Goal: Transaction & Acquisition: Purchase product/service

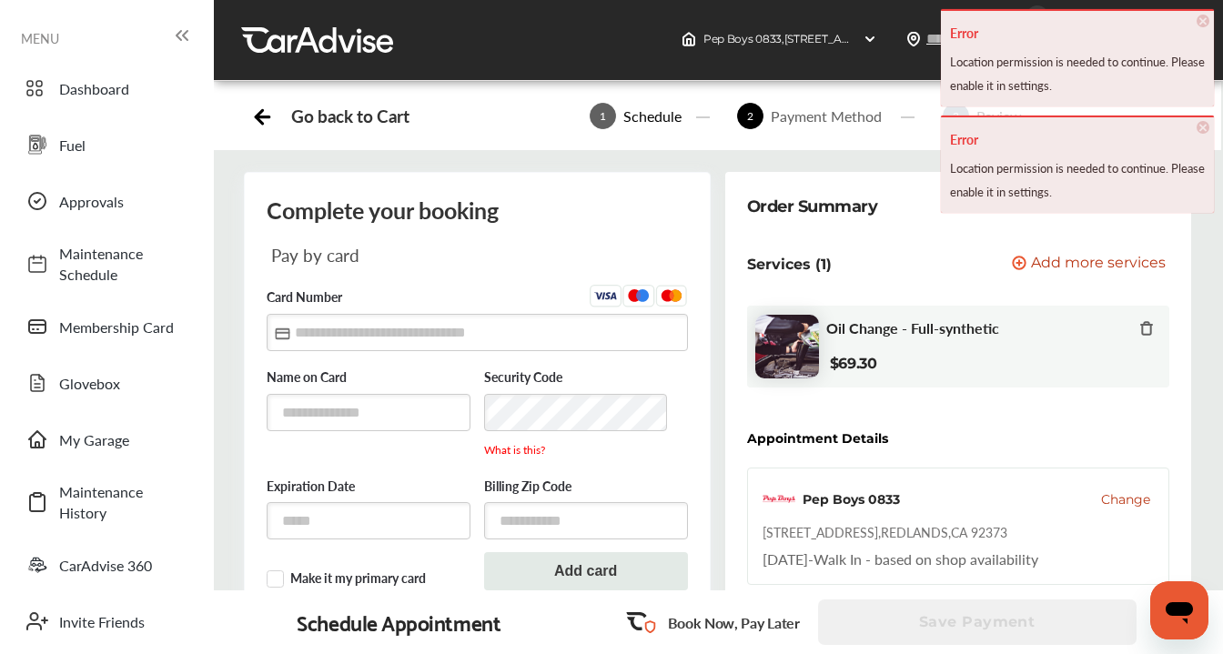
scroll to position [56, 0]
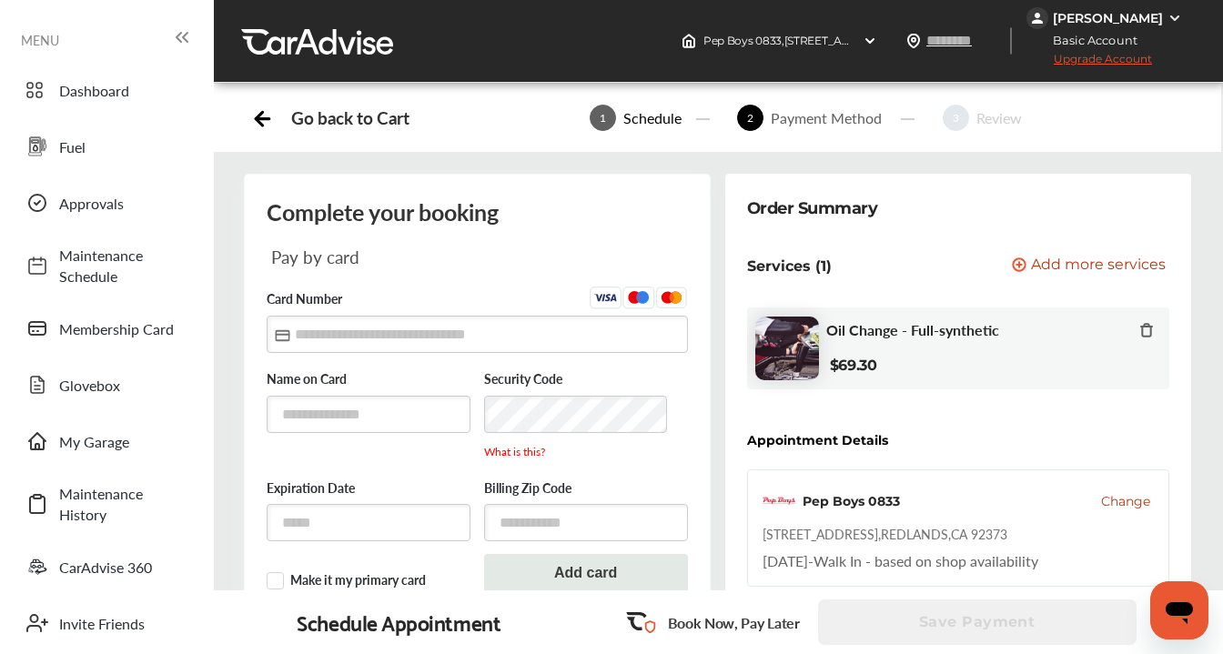
click at [651, 117] on div "Schedule" at bounding box center [652, 117] width 73 height 21
click at [263, 116] on icon at bounding box center [262, 116] width 23 height 23
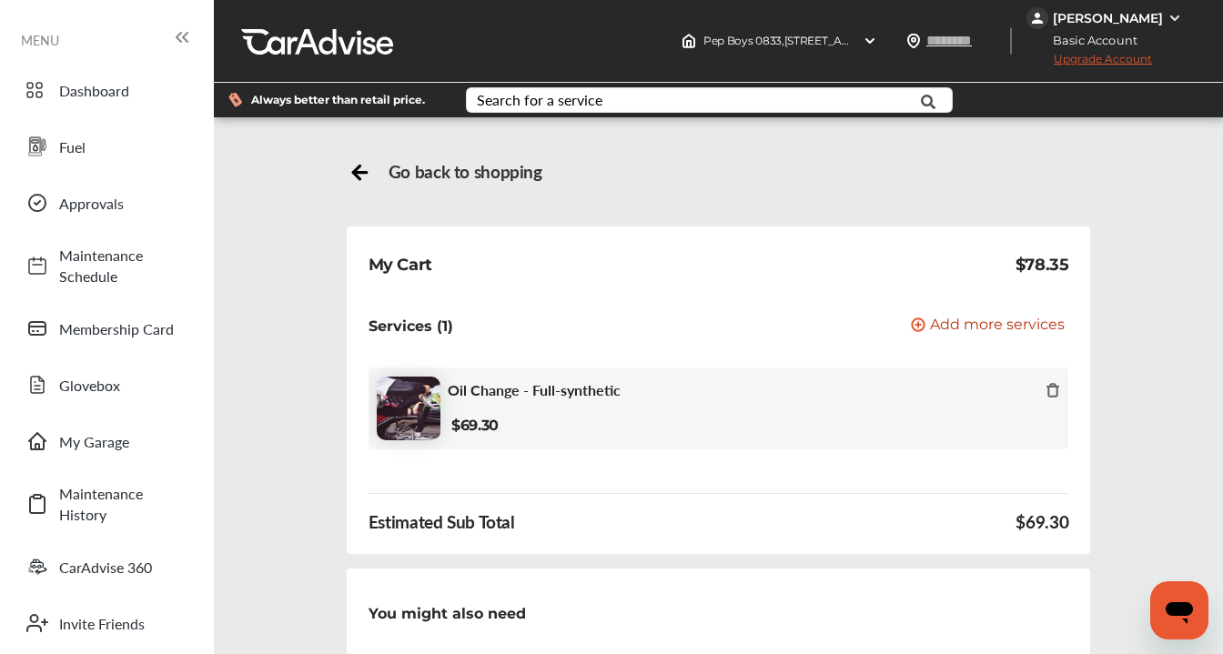
scroll to position [340, 0]
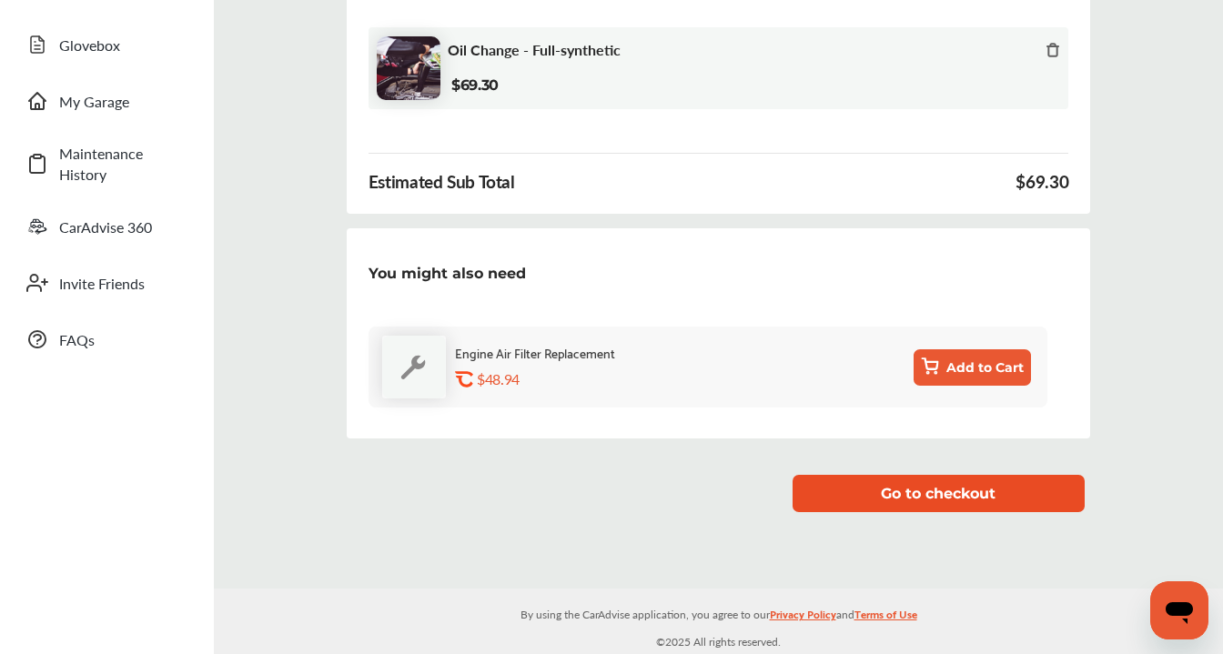
click at [869, 489] on button "Go to checkout" at bounding box center [938, 493] width 292 height 37
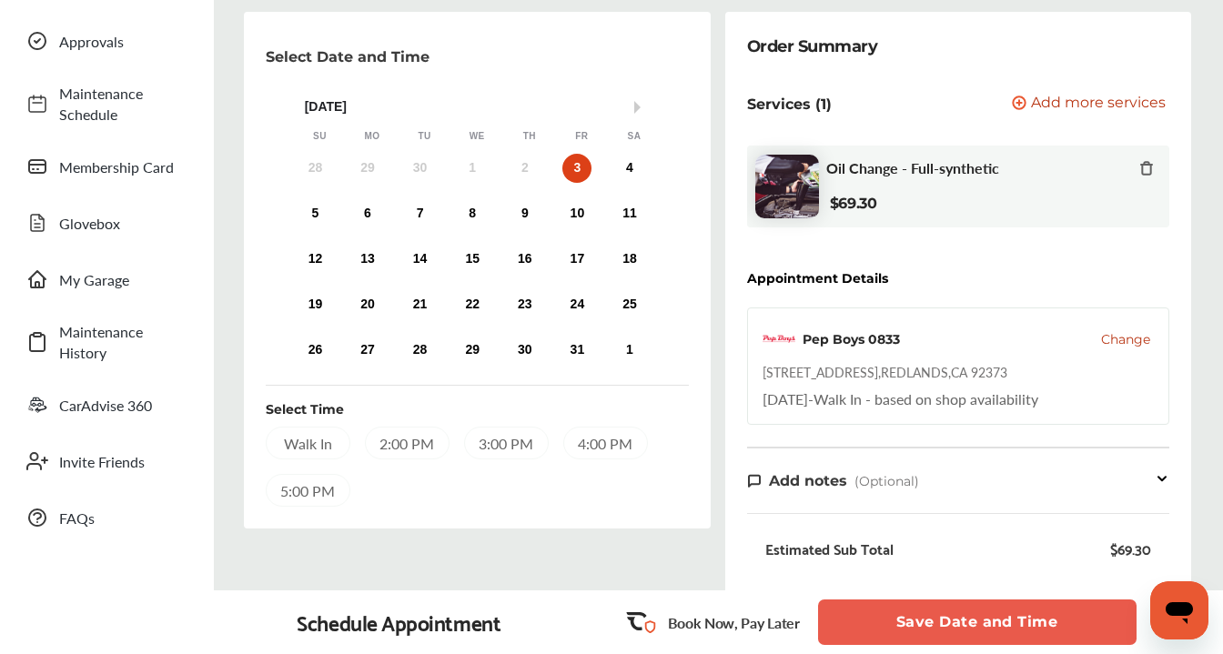
scroll to position [167, 0]
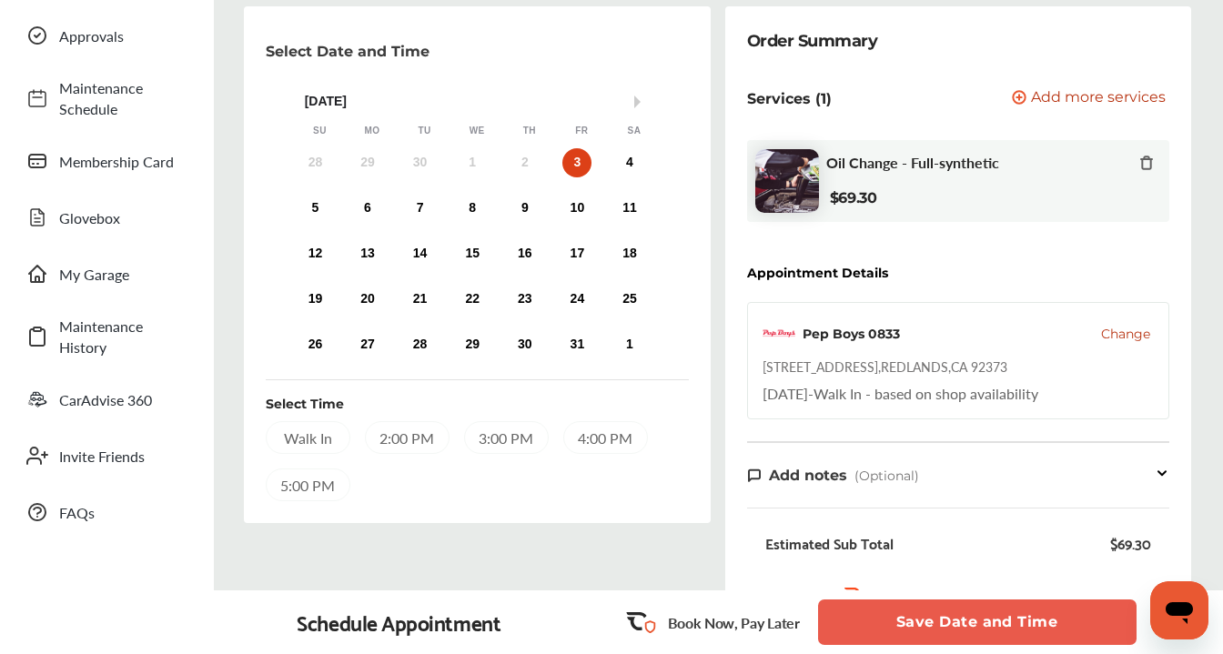
click at [321, 438] on div "Walk In" at bounding box center [308, 437] width 85 height 33
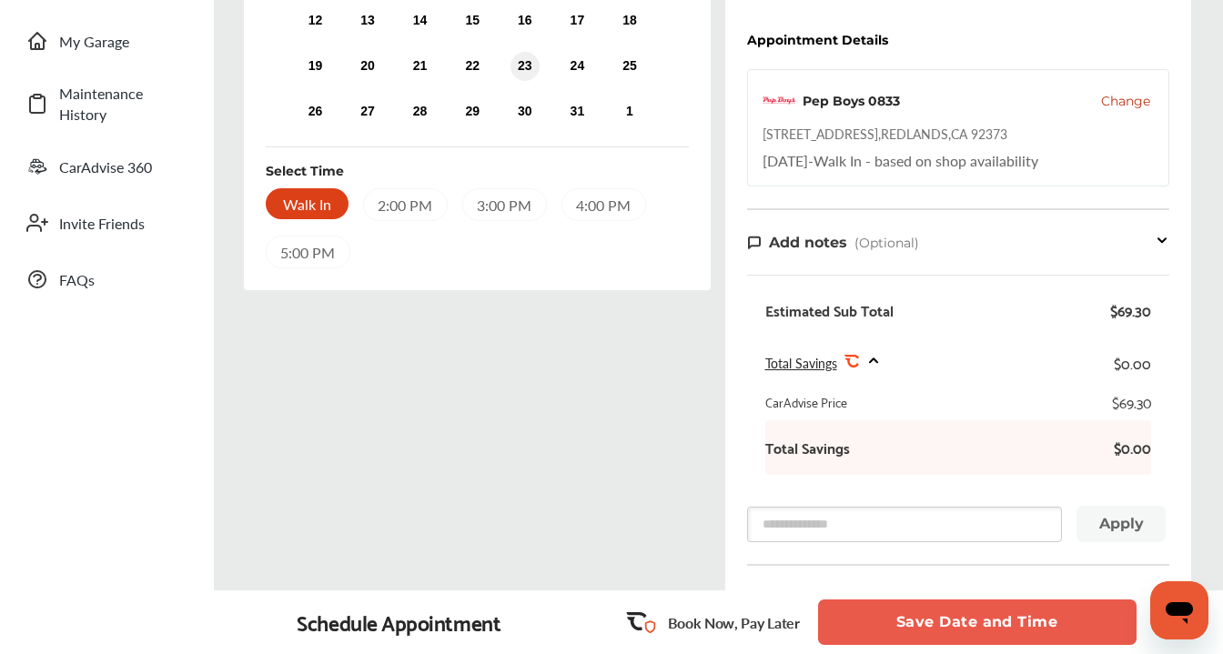
scroll to position [666, 0]
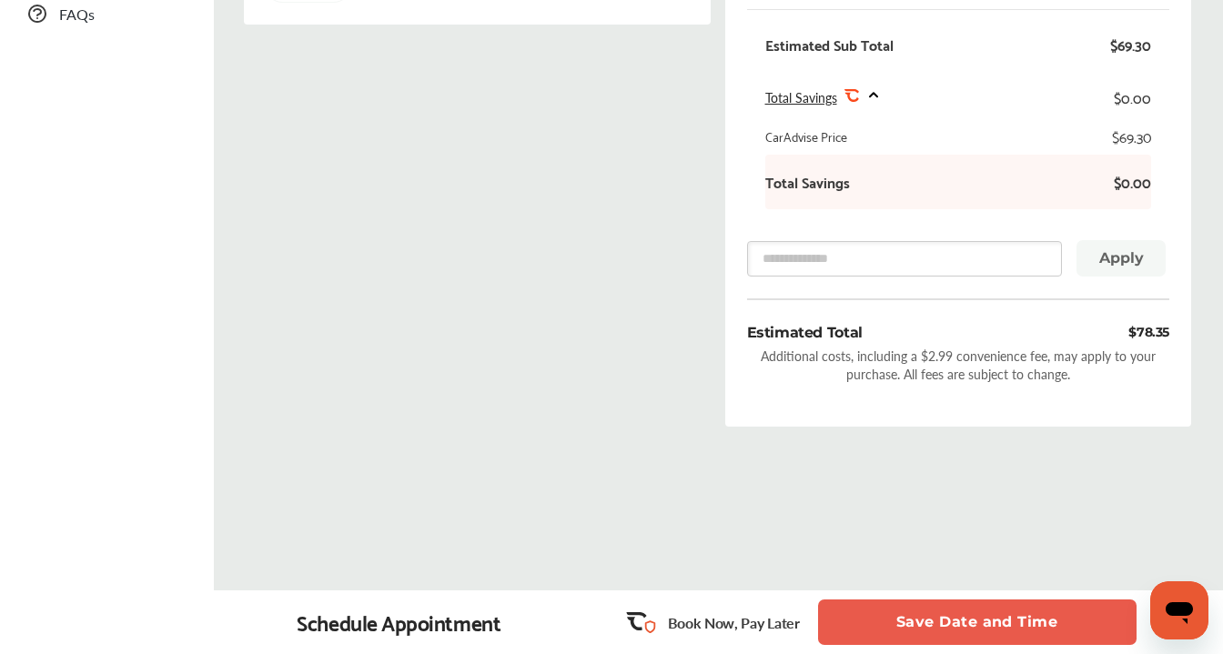
click at [913, 615] on button "Save Date and Time" at bounding box center [977, 621] width 318 height 45
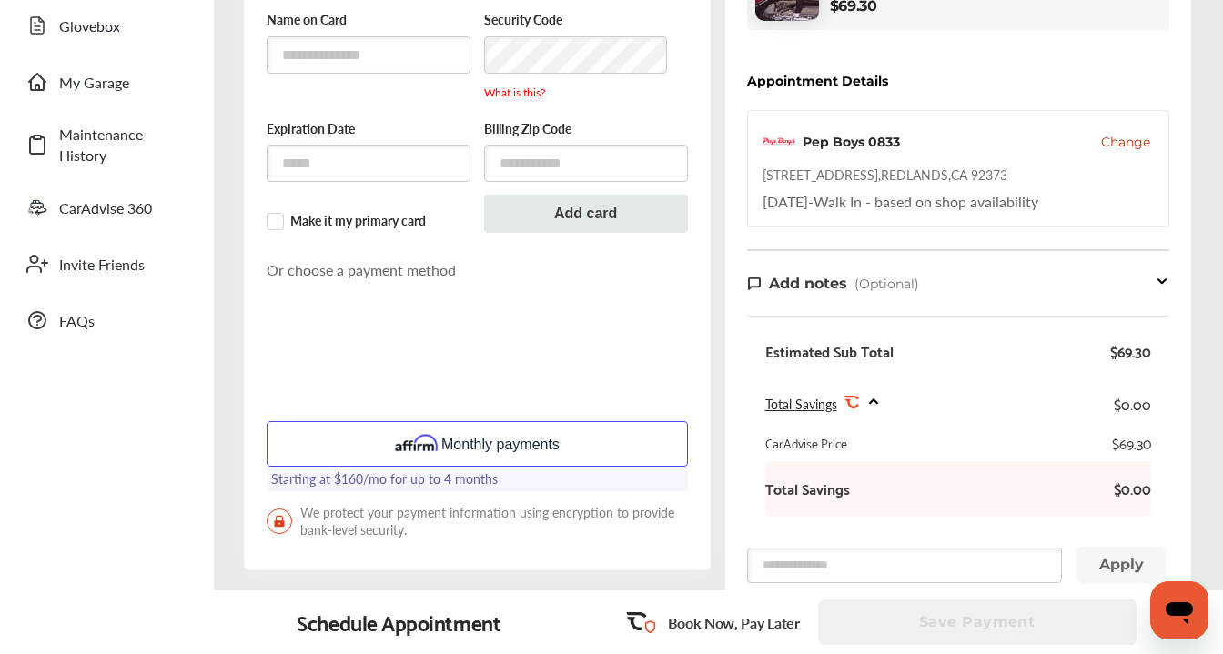
scroll to position [374, 0]
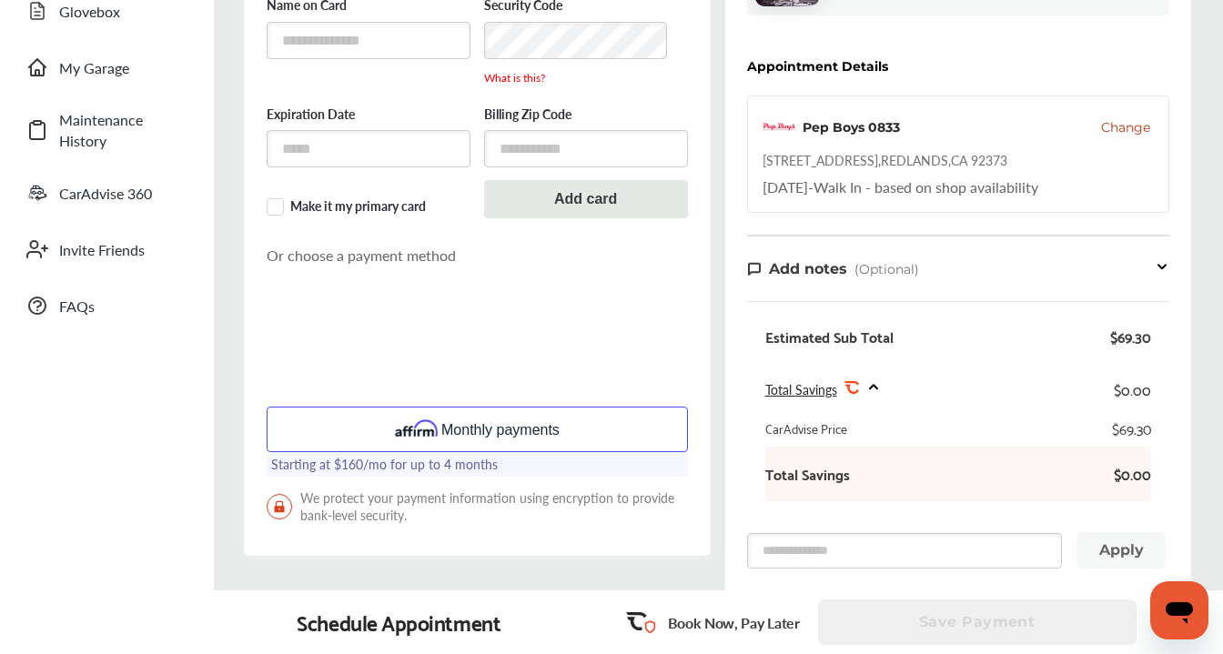
click at [770, 635] on div "Book Now, Pay Later" at bounding box center [713, 623] width 192 height 50
click at [765, 619] on p "Book Now, Pay Later" at bounding box center [734, 622] width 132 height 21
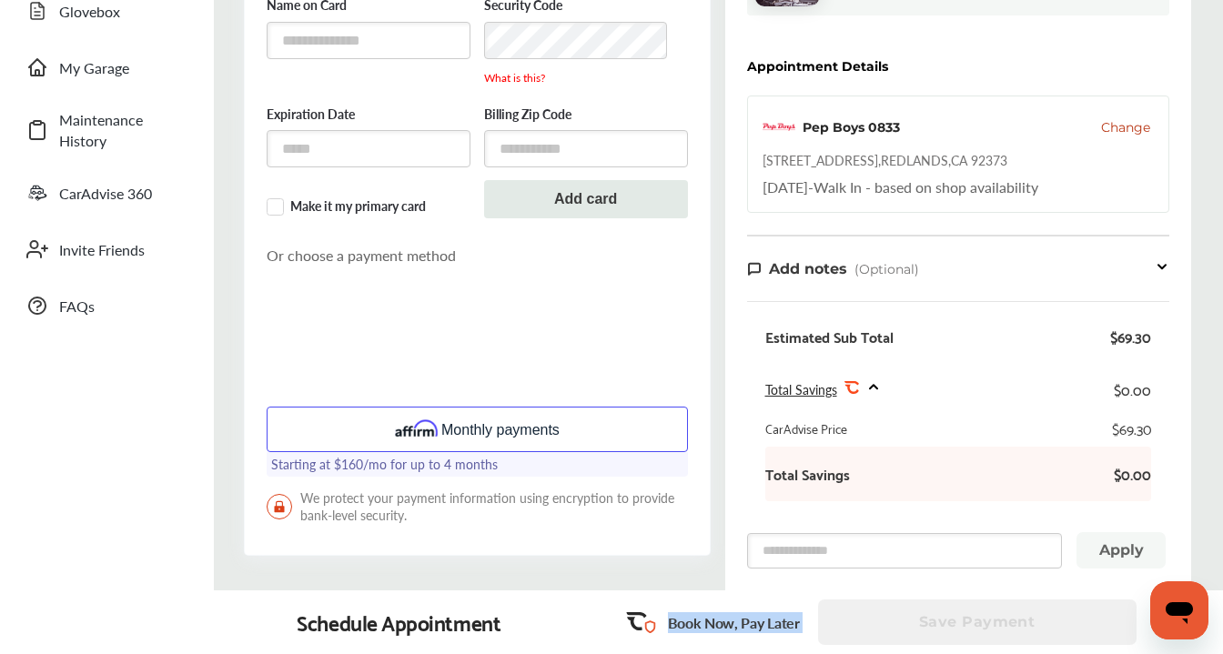
click at [765, 619] on p "Book Now, Pay Later" at bounding box center [734, 622] width 132 height 21
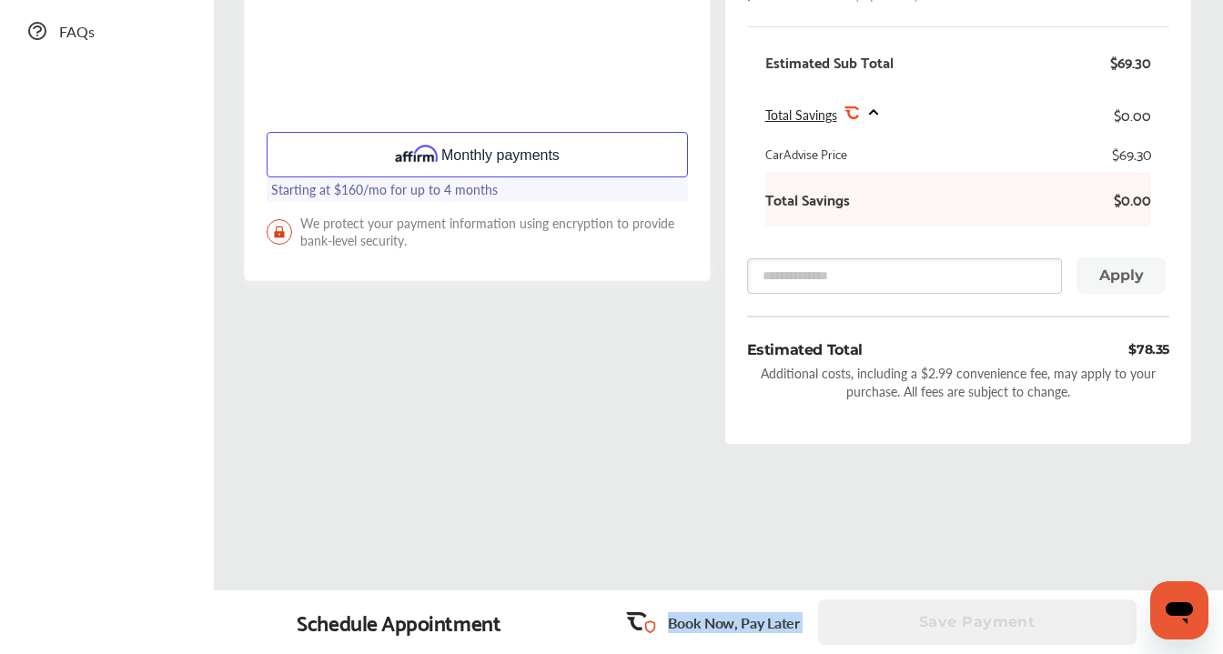
scroll to position [659, 0]
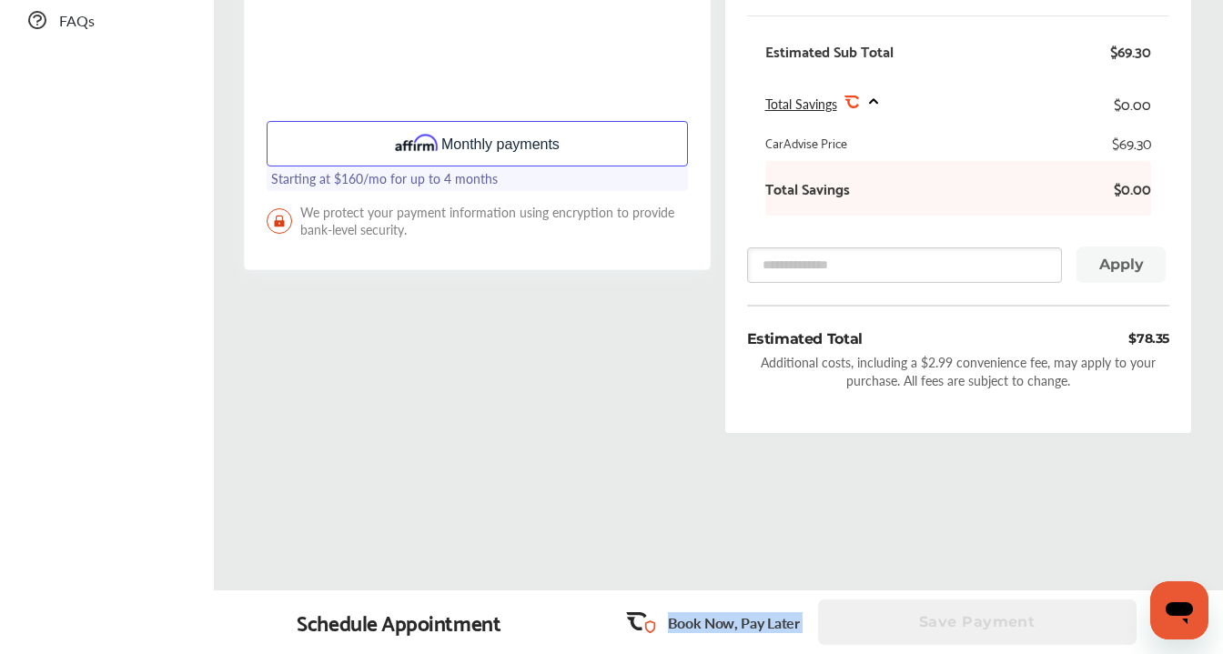
click at [754, 531] on div "Go back to Cart 1 Schedule 2 Payment Method 3 Review Complete your booking Pay …" at bounding box center [718, 21] width 1000 height 1169
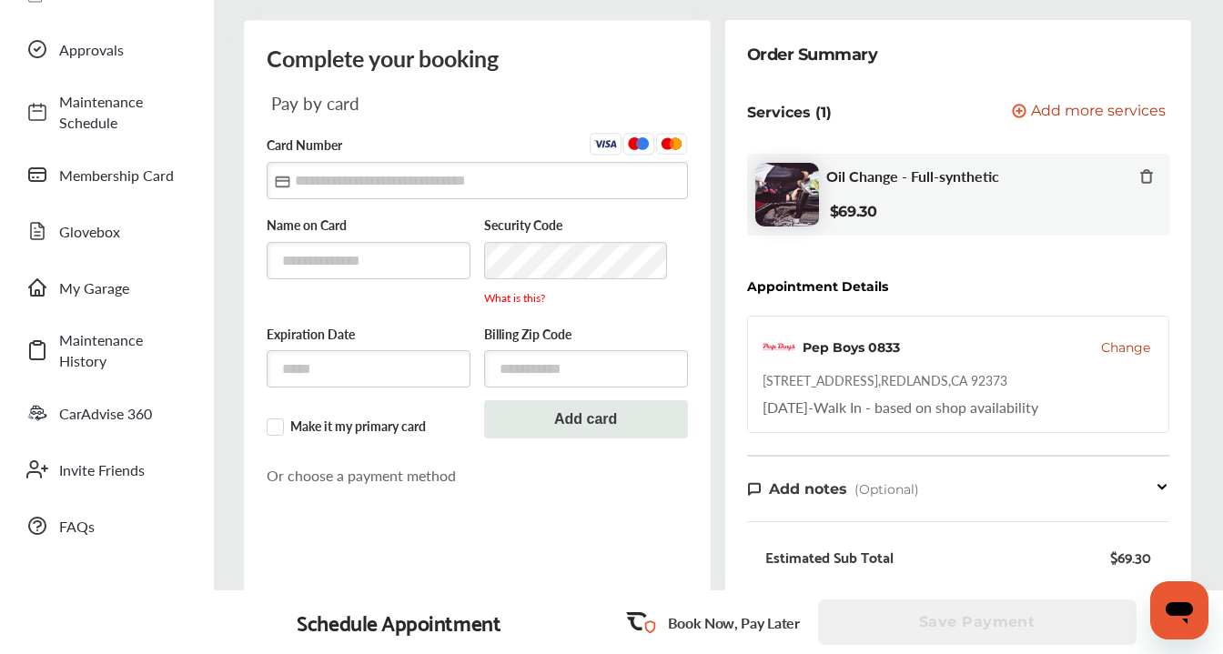
scroll to position [160, 0]
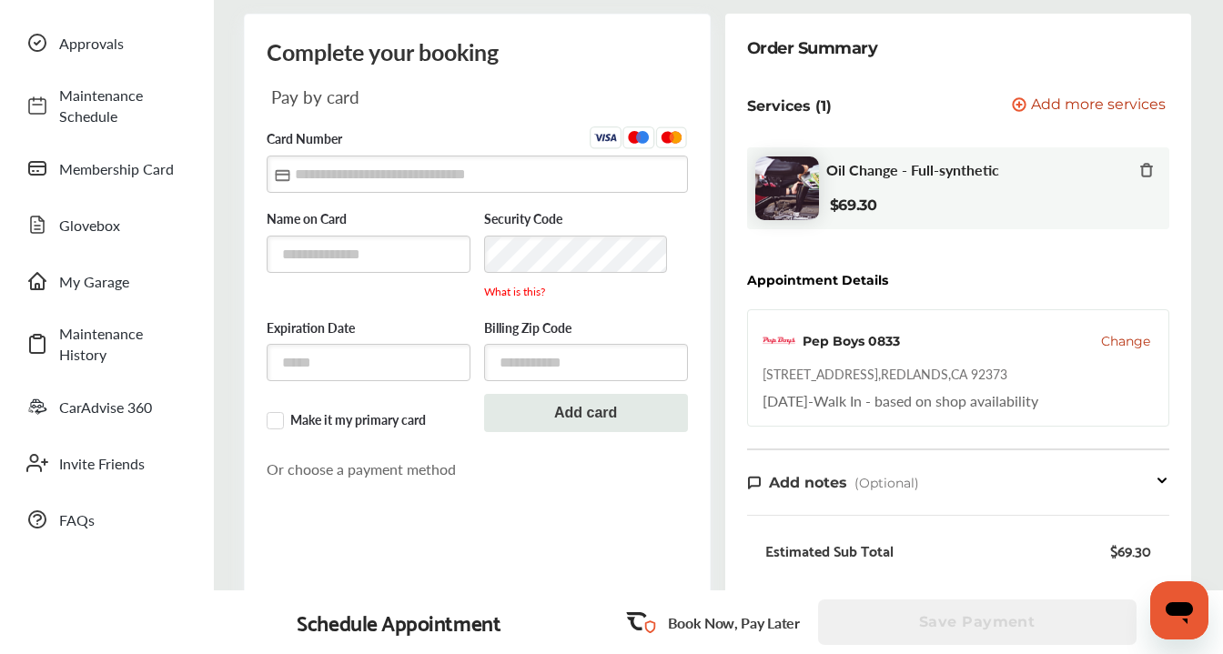
click at [750, 569] on div "Estimated Sub Total $69.30 Total Savings .st0{fill:#FA4A1C;} $0.00 CarAdvise Pr…" at bounding box center [958, 619] width 423 height 209
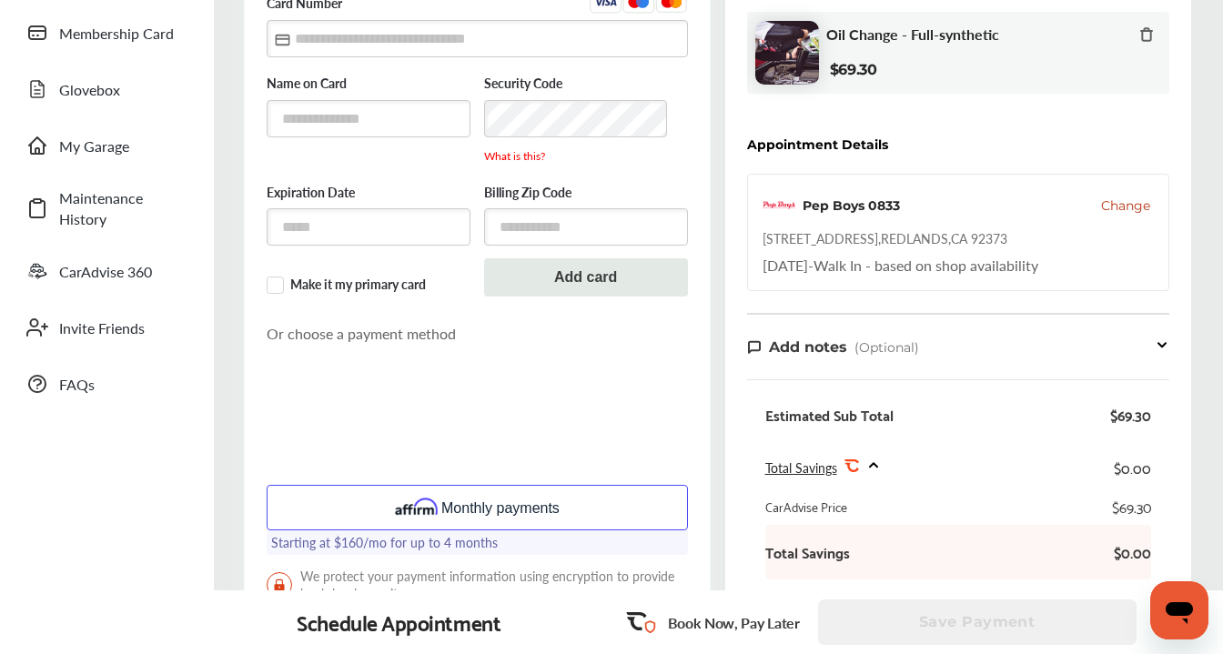
scroll to position [0, 0]
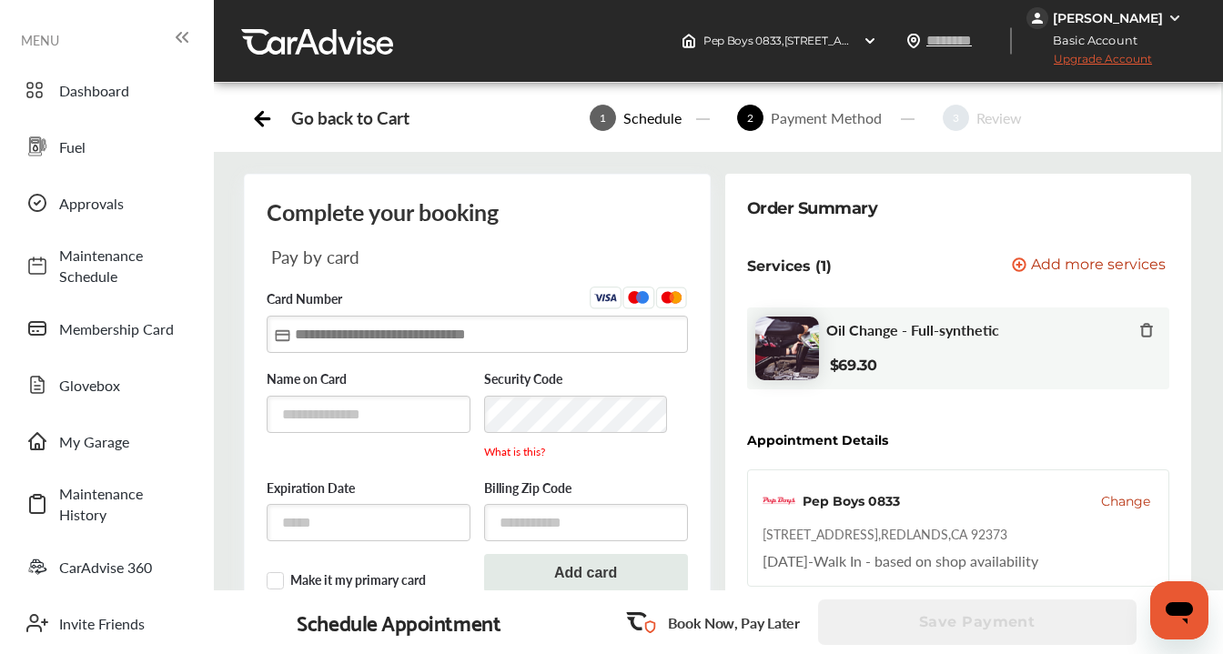
click at [486, 331] on input "text" at bounding box center [477, 334] width 421 height 37
click at [337, 415] on input "text" at bounding box center [369, 414] width 204 height 37
type input "**********"
type input "*"
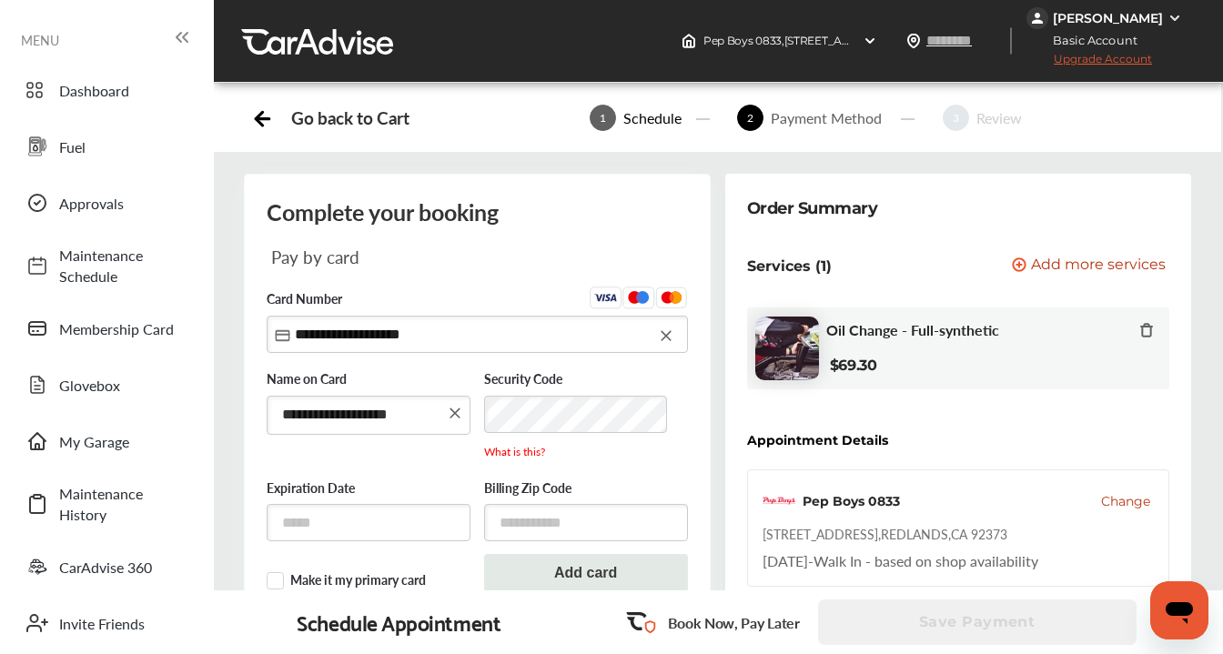
type input "**********"
click at [422, 535] on input "text" at bounding box center [369, 524] width 204 height 37
type input "*****"
click at [583, 529] on input "text" at bounding box center [586, 524] width 204 height 37
type input "*****"
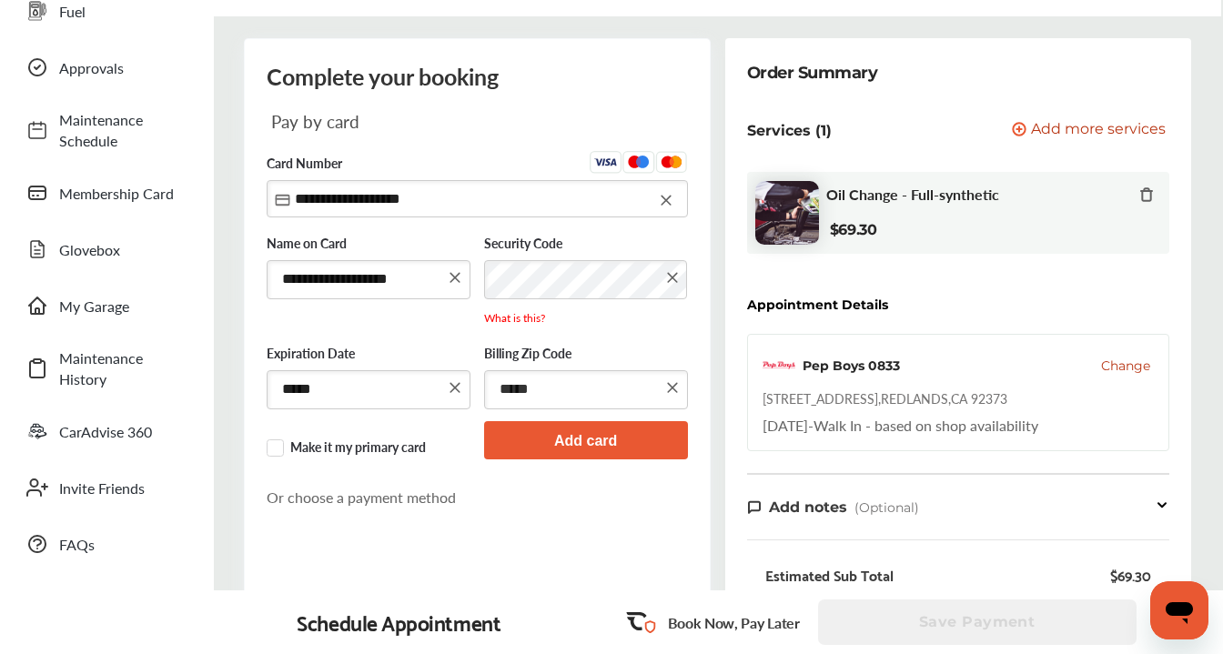
scroll to position [140, 0]
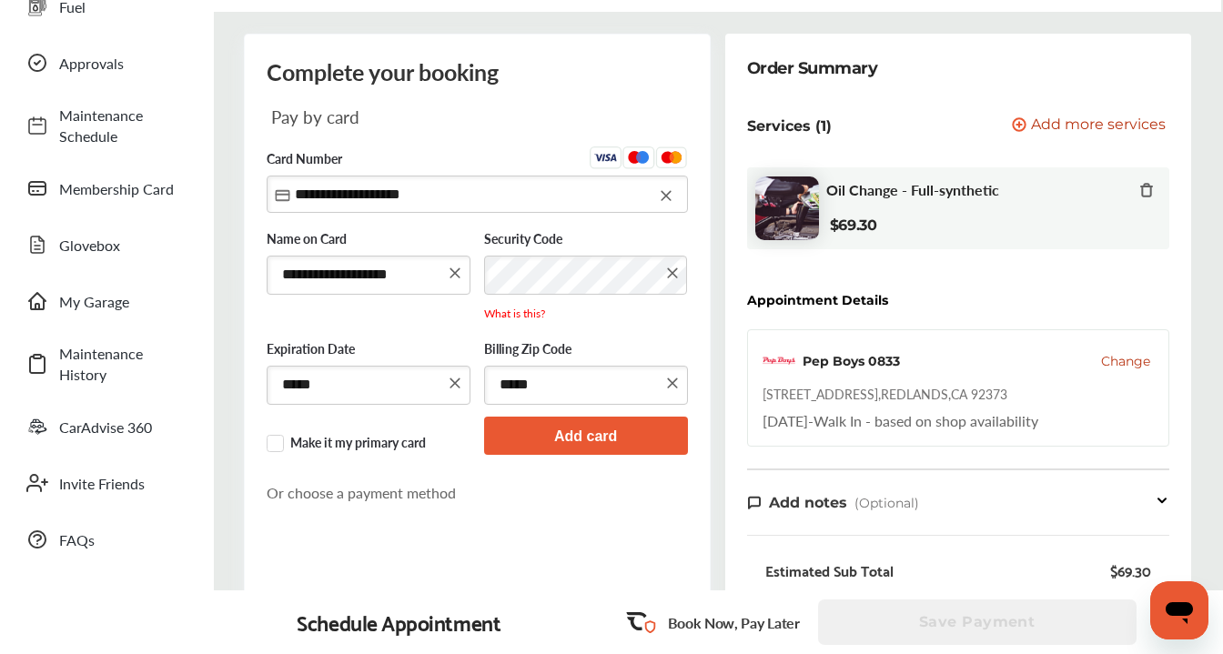
click at [605, 430] on button "Add card" at bounding box center [586, 435] width 204 height 37
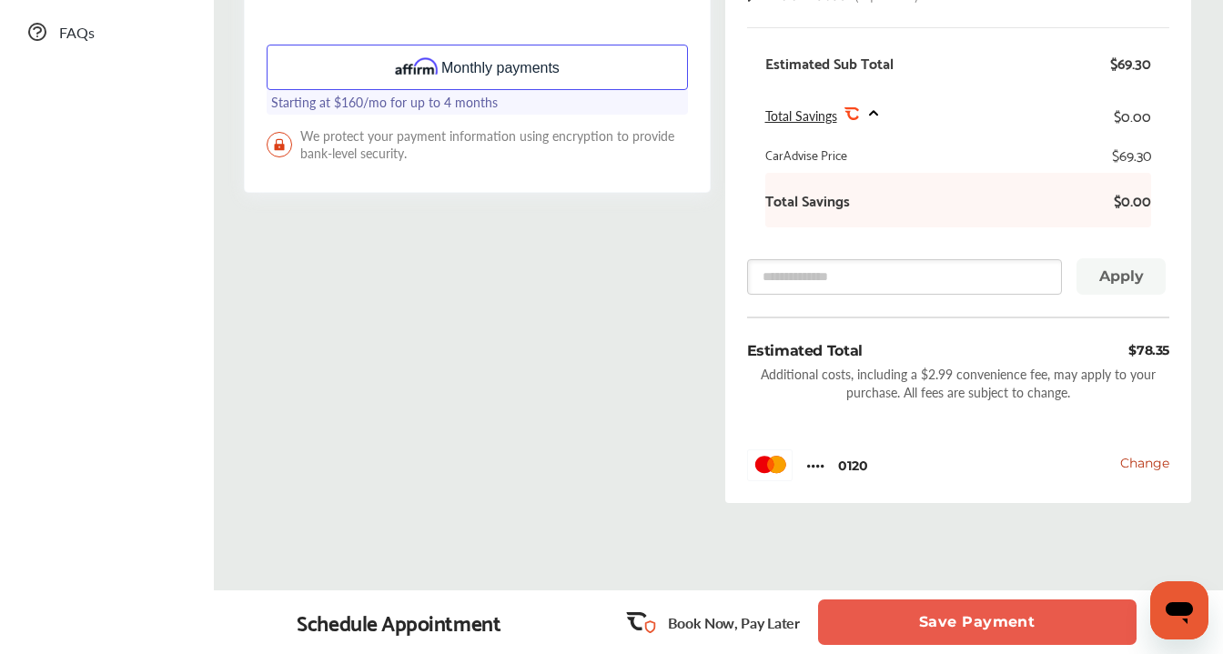
scroll to position [649, 0]
click at [953, 618] on button "Save Payment" at bounding box center [977, 621] width 318 height 45
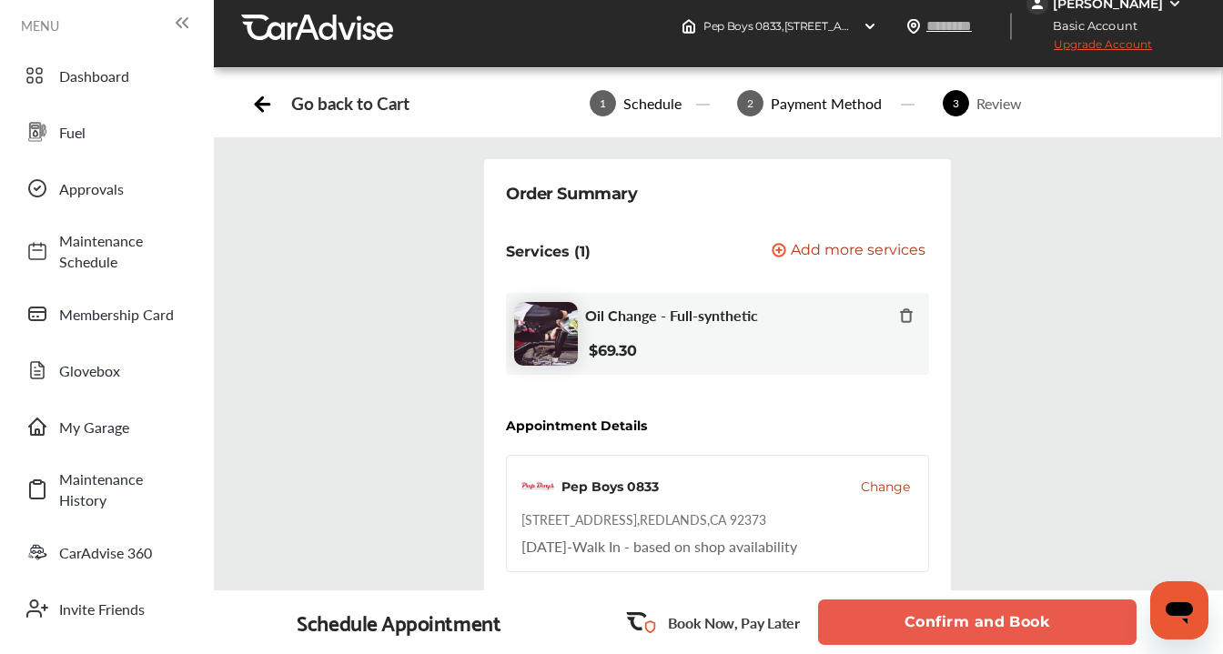
scroll to position [4, 0]
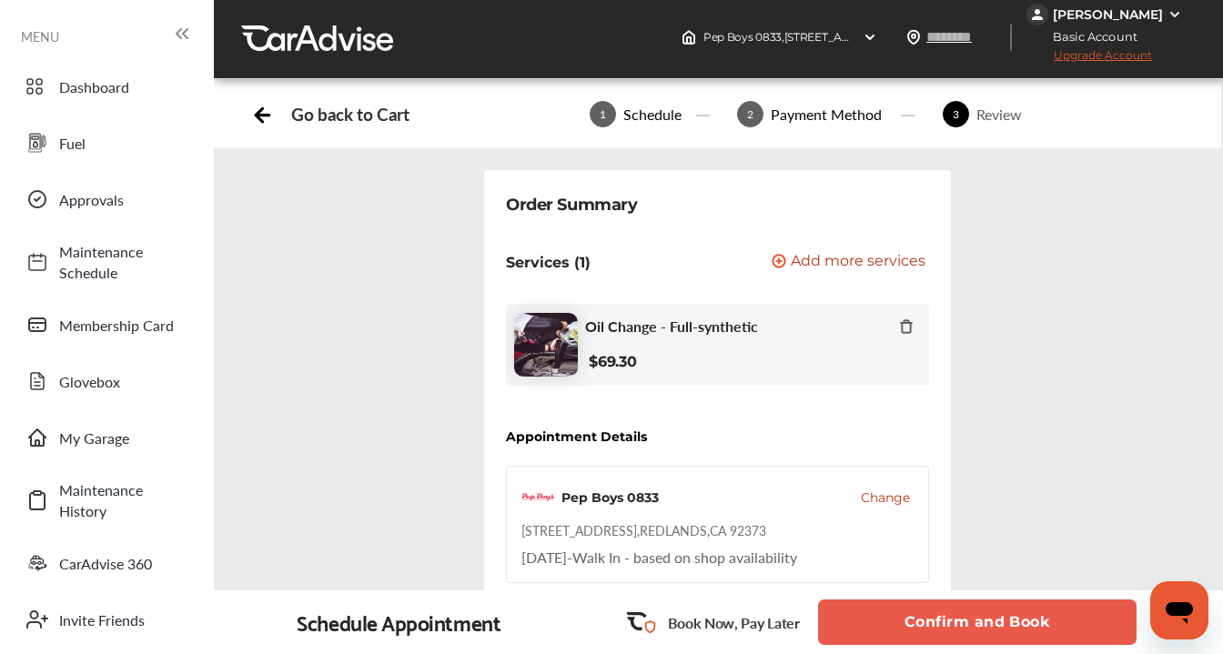
click at [977, 116] on div "Review" at bounding box center [999, 114] width 60 height 21
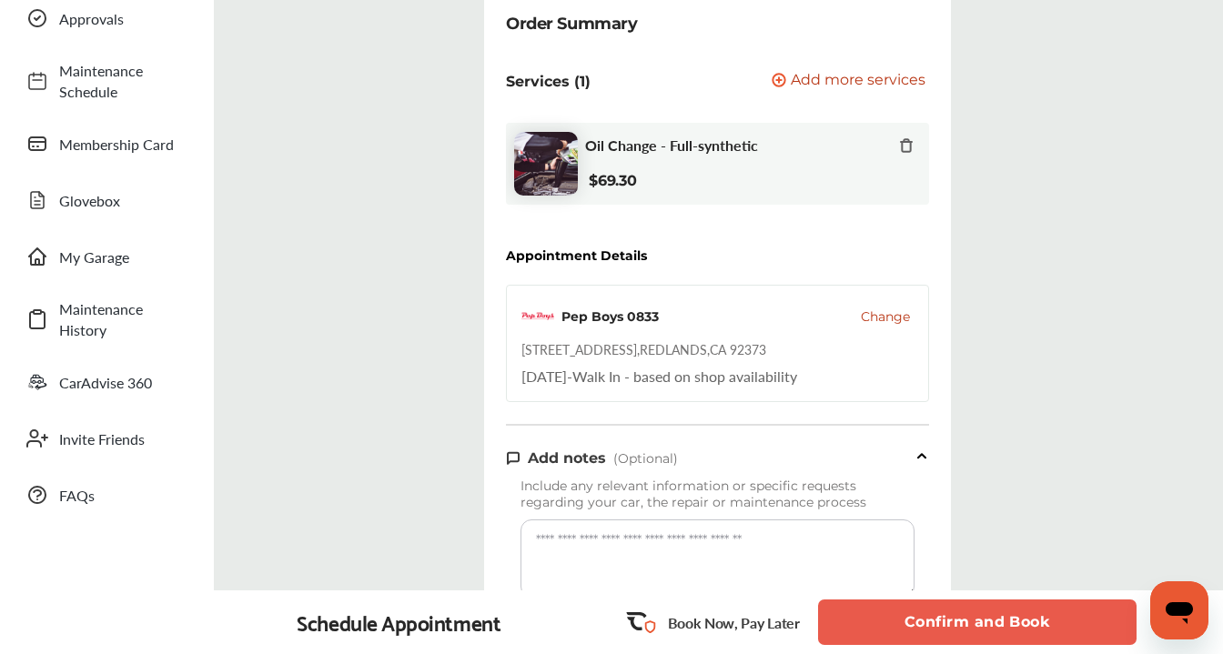
scroll to position [186, 0]
click at [926, 87] on link "Add a service Add more services" at bounding box center [849, 80] width 157 height 17
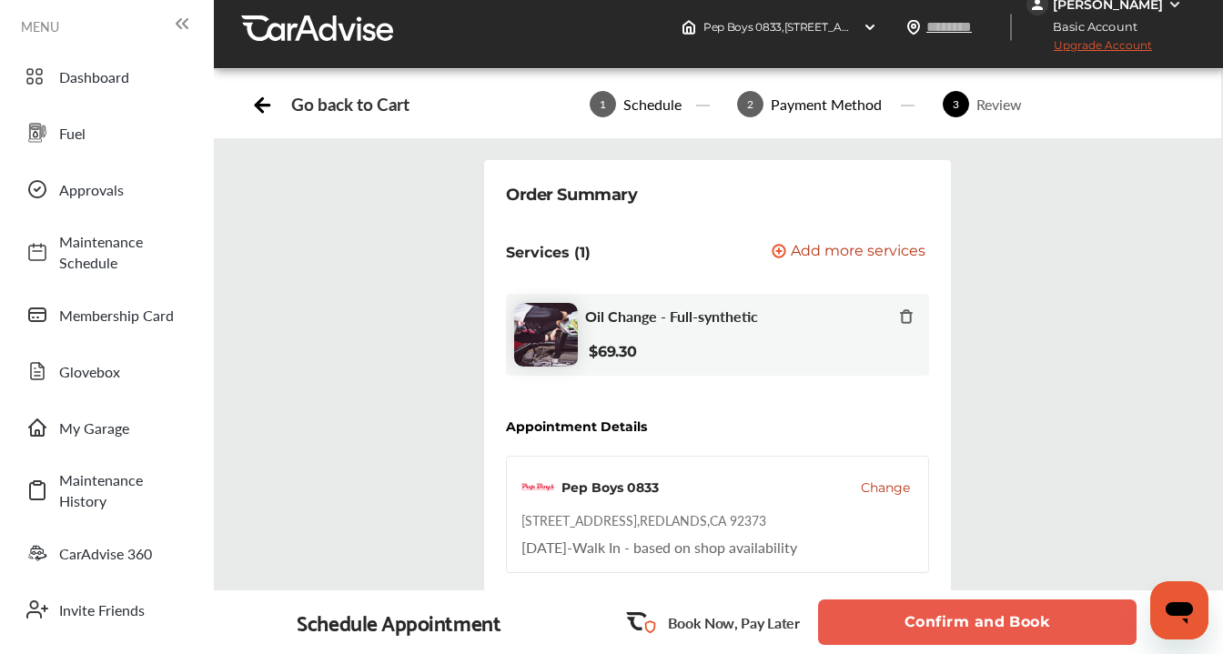
scroll to position [12, 0]
